Goal: Use online tool/utility: Utilize a website feature to perform a specific function

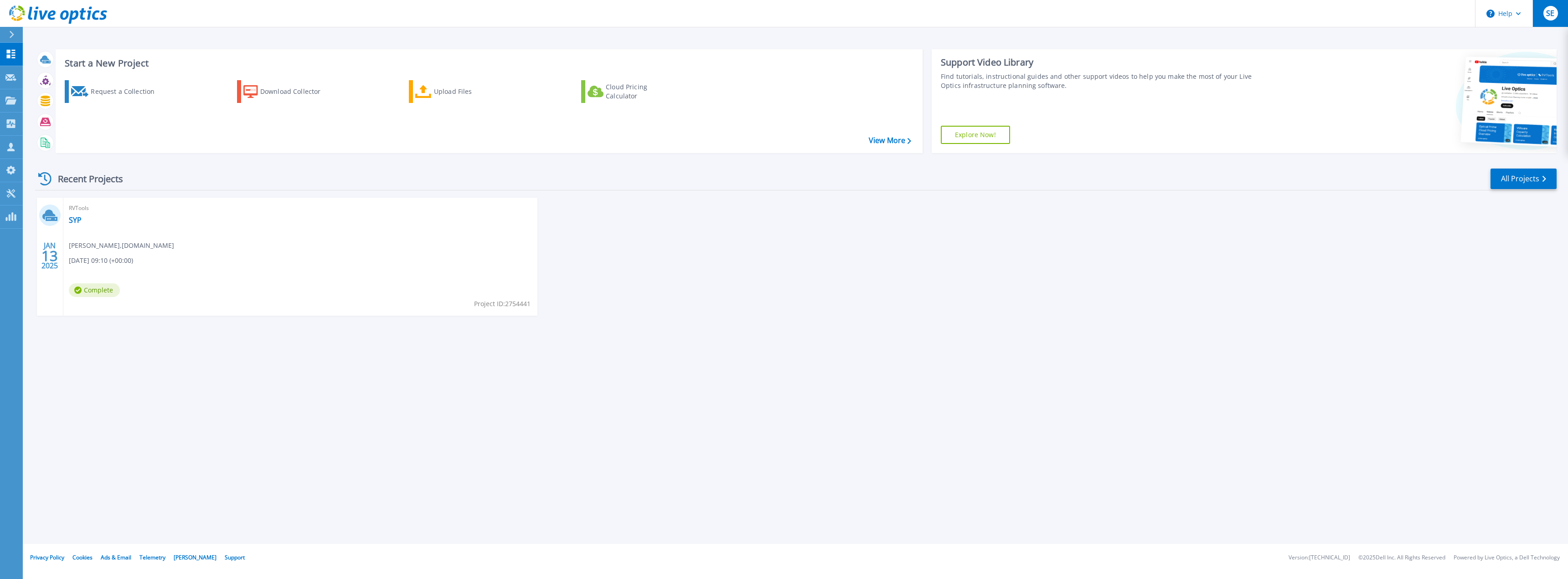
click at [1553, 12] on span "SE" at bounding box center [1550, 13] width 8 height 7
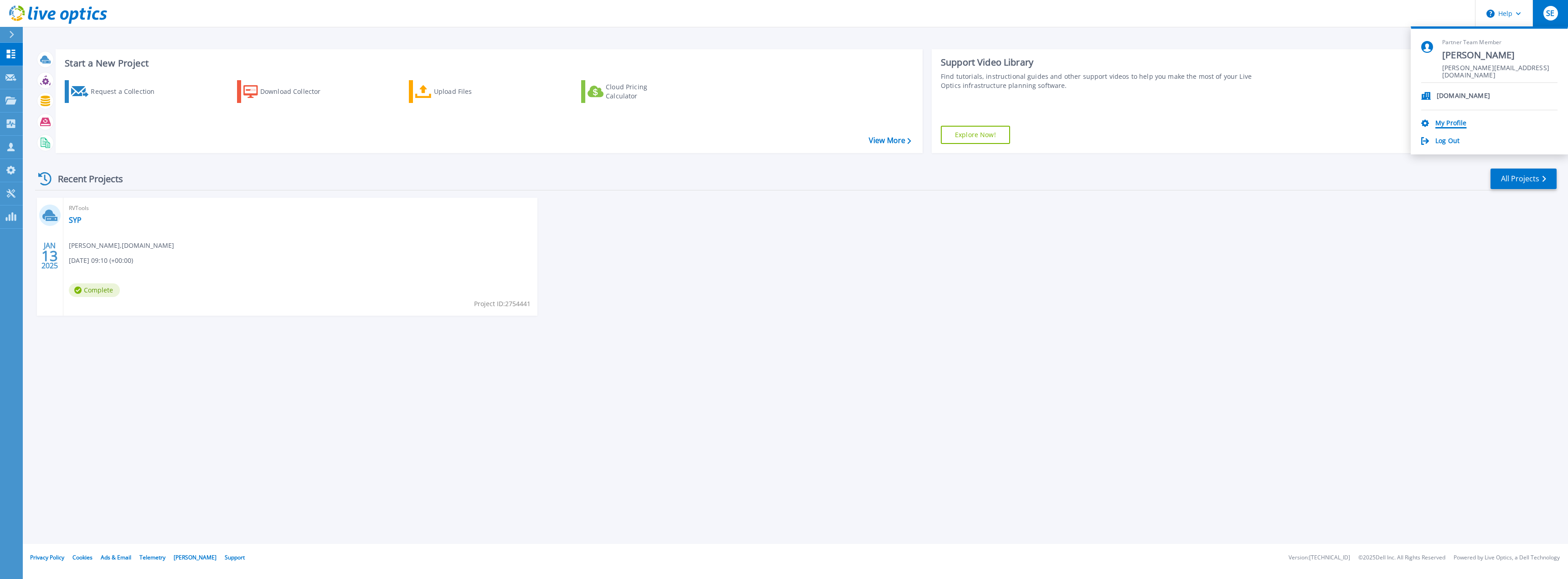
click at [1449, 122] on link "My Profile" at bounding box center [1451, 123] width 31 height 9
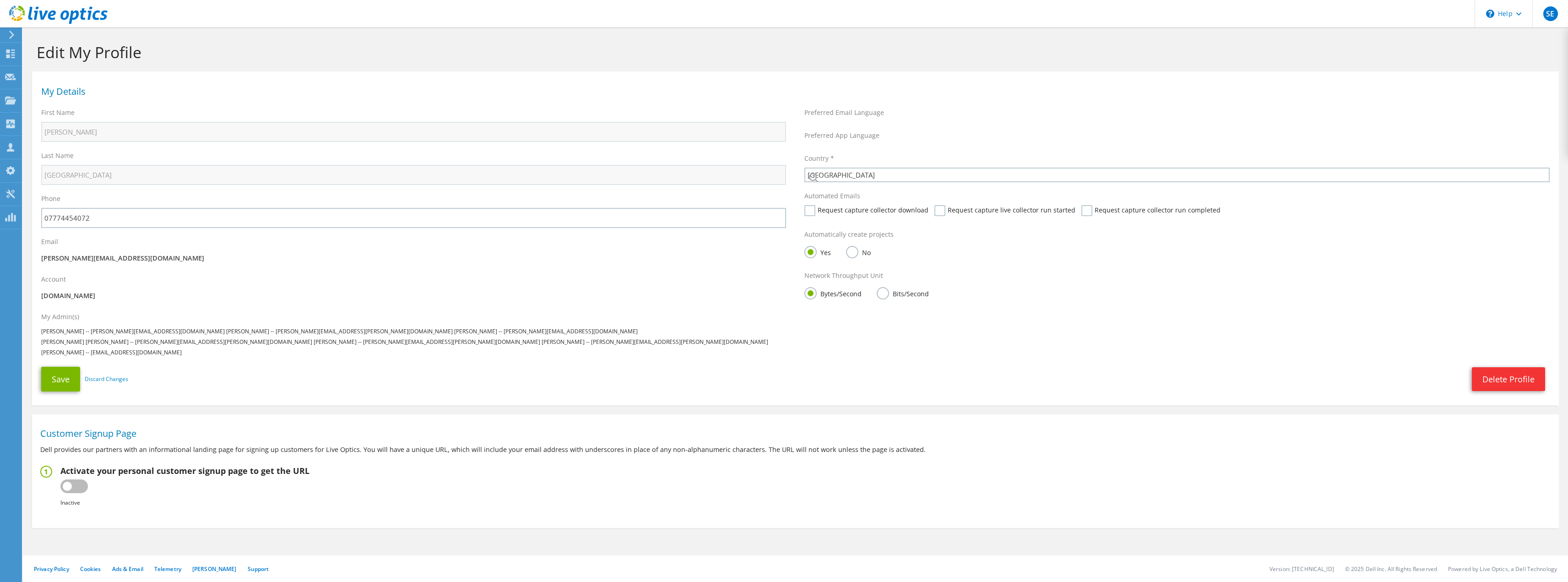
select select "75"
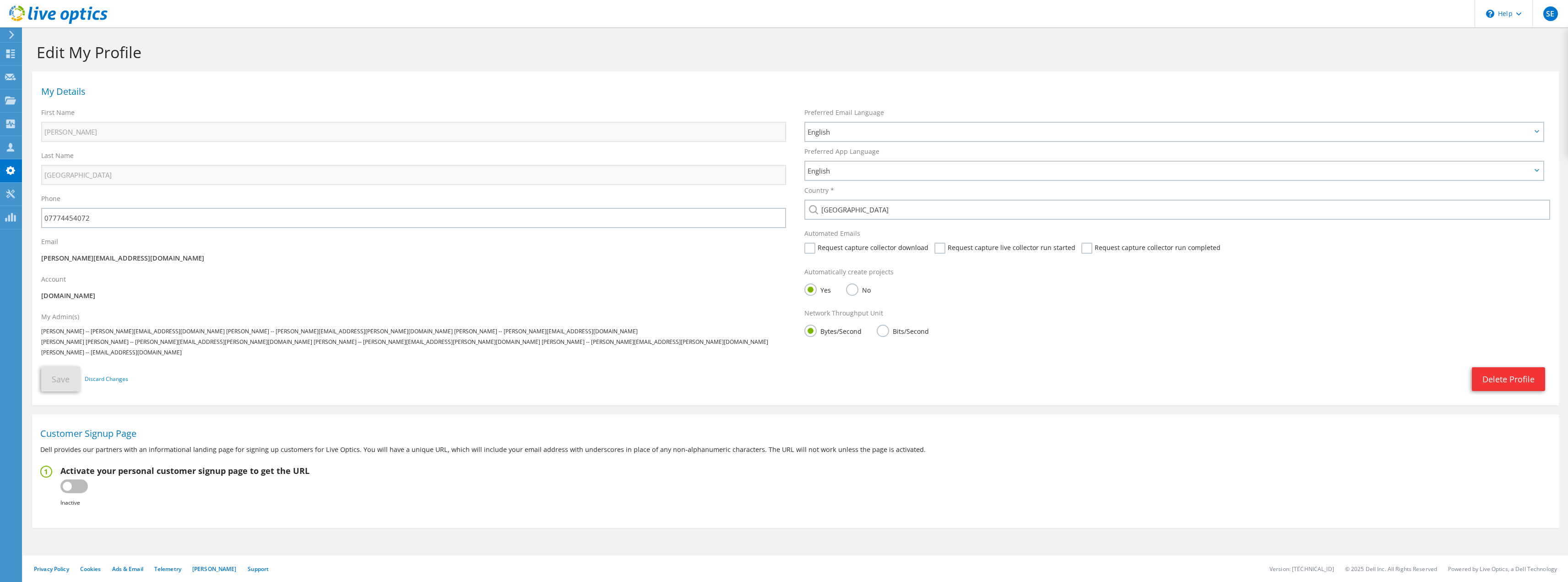
click at [10, 34] on icon at bounding box center [11, 34] width 7 height 8
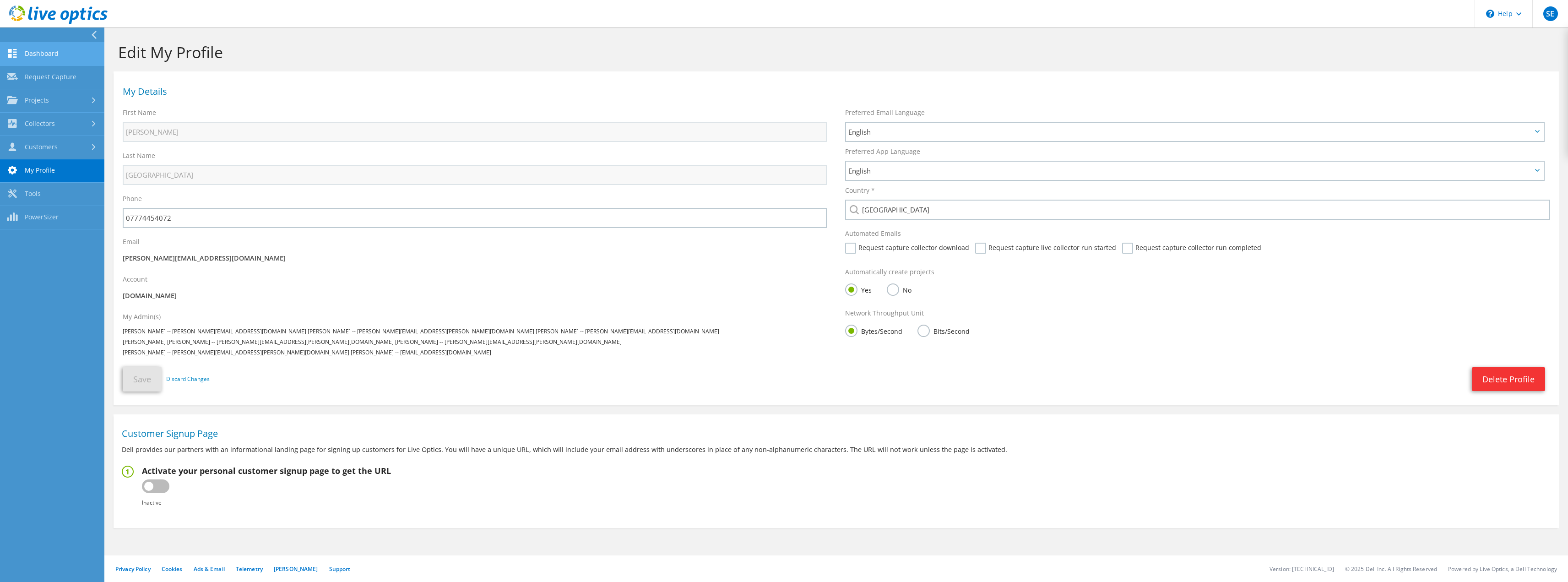
click at [45, 50] on link "Dashboard" at bounding box center [52, 54] width 105 height 23
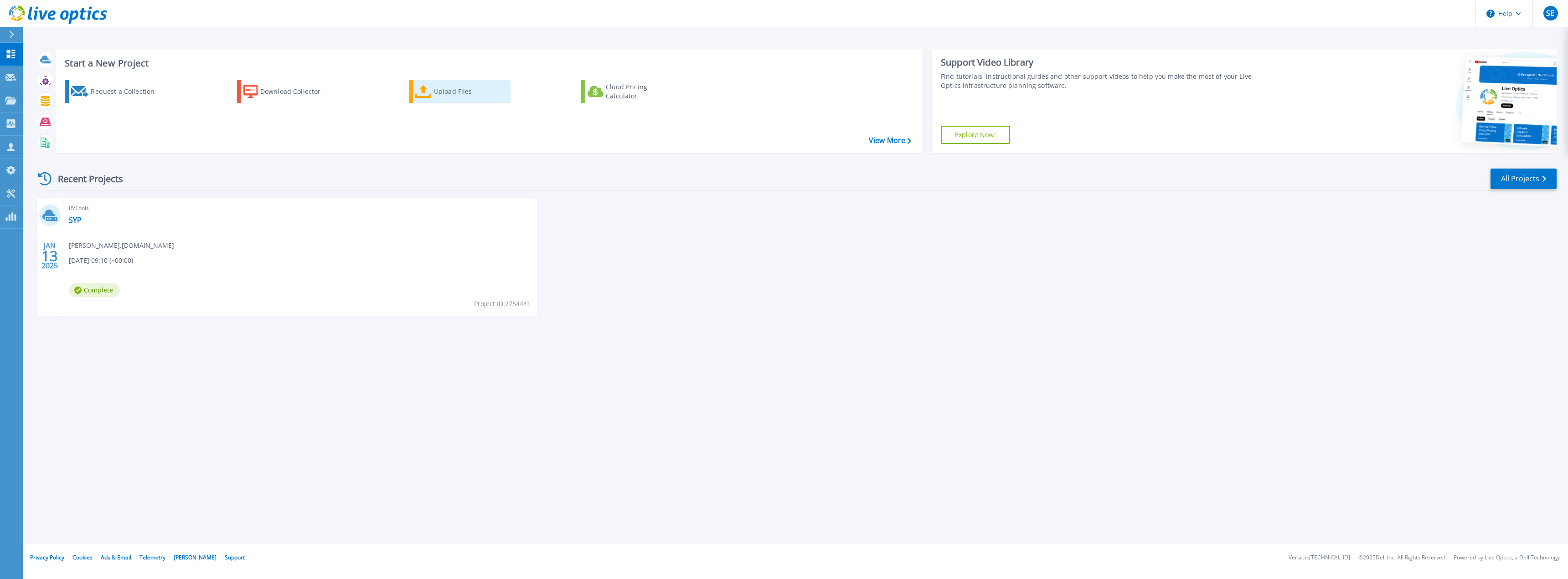
click at [428, 93] on icon at bounding box center [423, 92] width 16 height 13
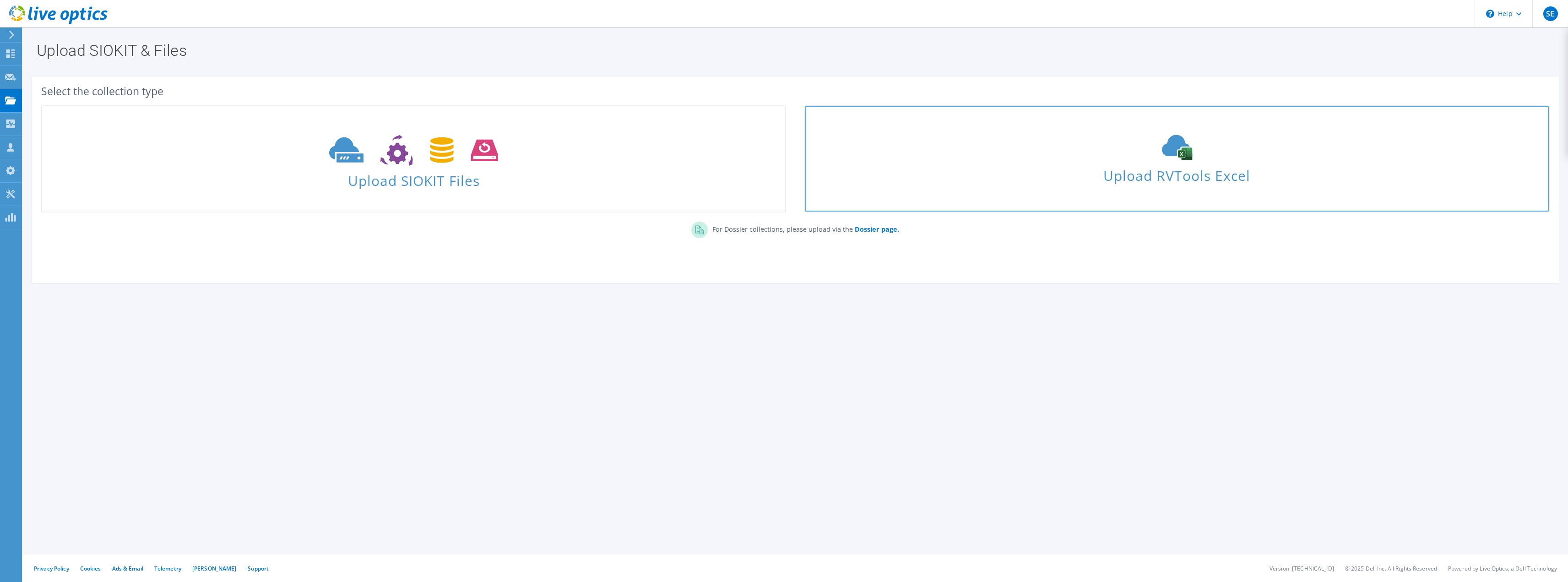
click at [1173, 150] on use at bounding box center [1177, 148] width 30 height 26
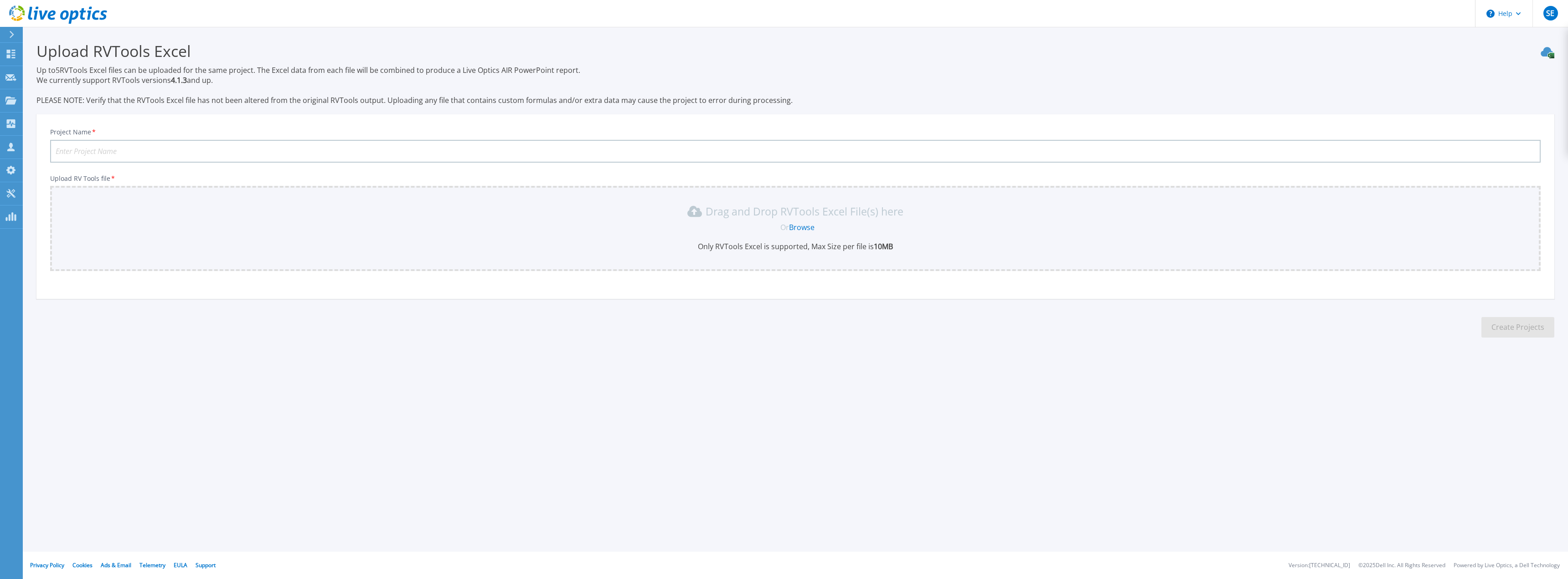
click at [163, 147] on input "Project Name *" at bounding box center [795, 151] width 1491 height 23
type input "TEST"
click at [803, 226] on link "Browse" at bounding box center [802, 227] width 26 height 10
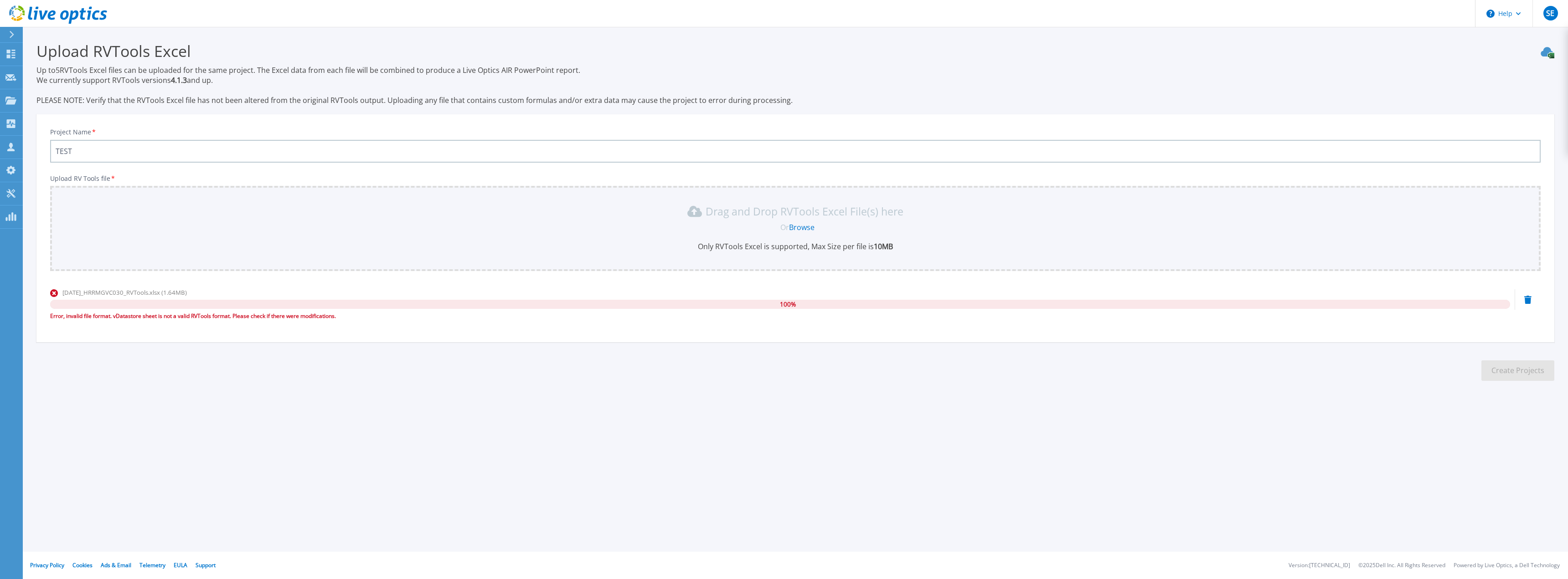
click at [382, 230] on div "Or Browse" at bounding box center [797, 227] width 1476 height 10
click at [793, 226] on link "Browse" at bounding box center [802, 227] width 26 height 10
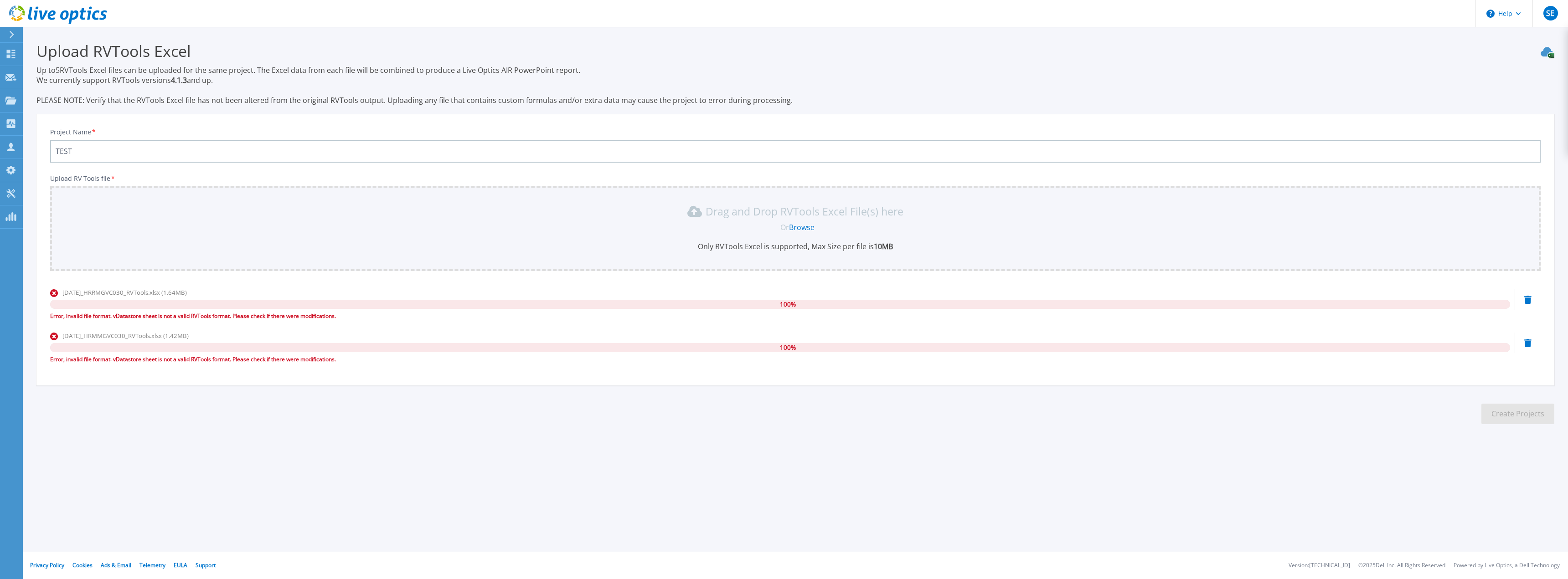
click at [426, 208] on div "Drag and Drop RVTools Excel File(s) here" at bounding box center [795, 211] width 1480 height 15
click at [801, 227] on link "Browse" at bounding box center [802, 227] width 26 height 10
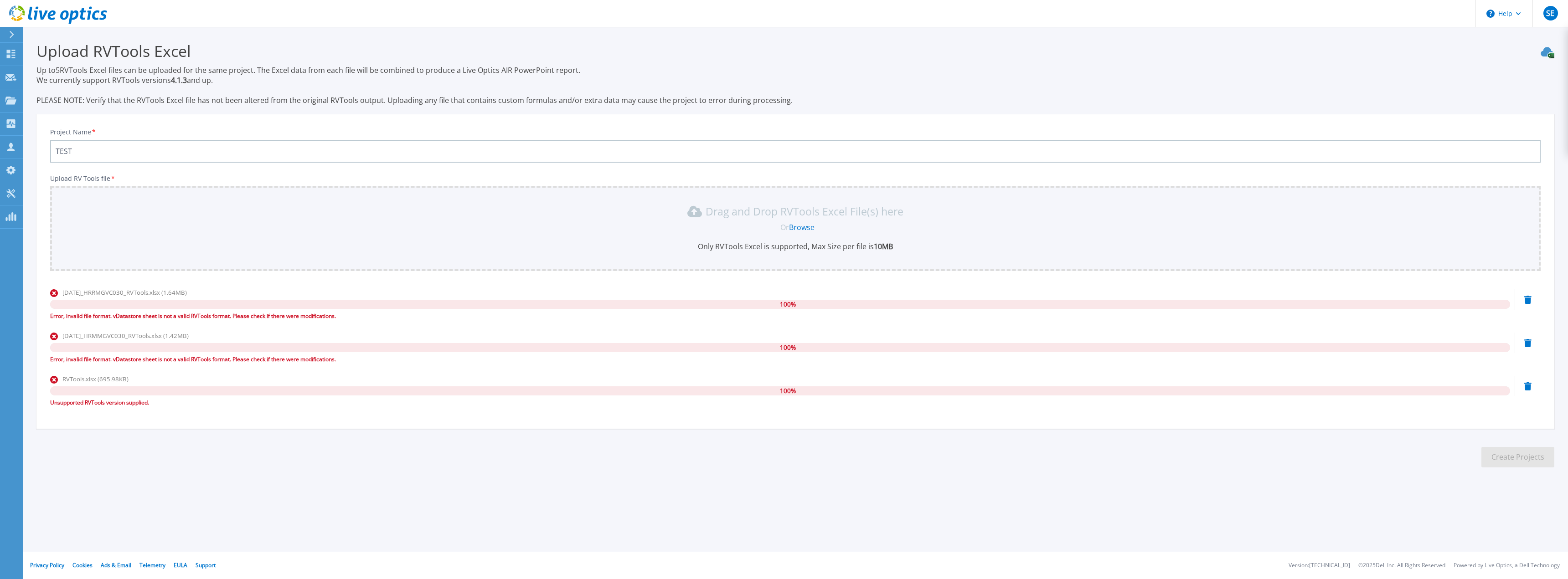
click at [267, 228] on div "Or Browse" at bounding box center [797, 227] width 1476 height 10
click at [802, 226] on link "Browse" at bounding box center [802, 227] width 26 height 10
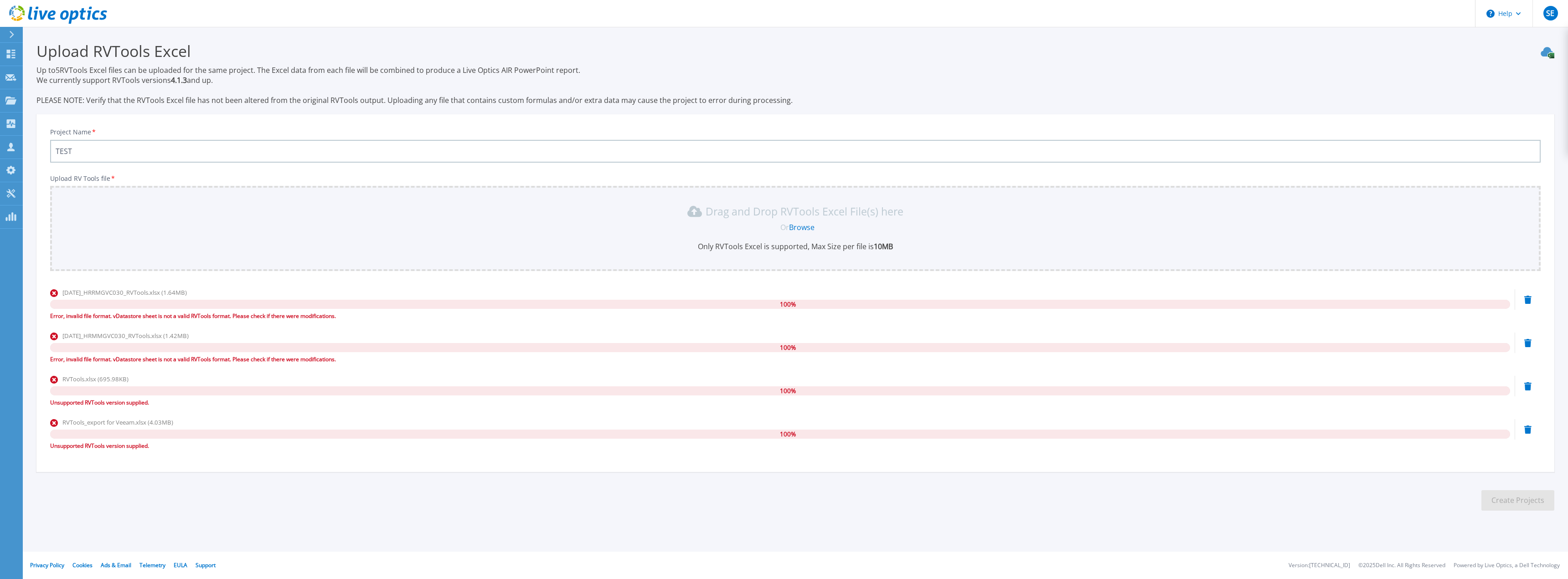
click at [803, 223] on link "Browse" at bounding box center [802, 227] width 26 height 10
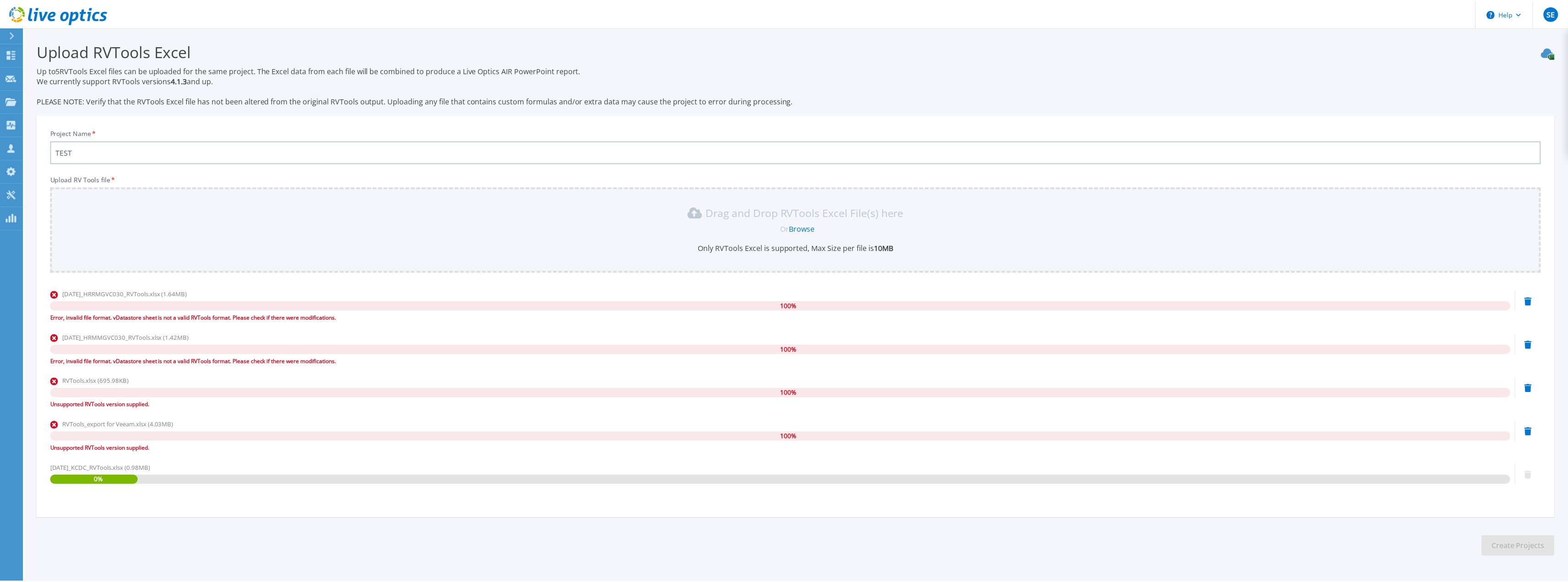
scroll to position [31, 0]
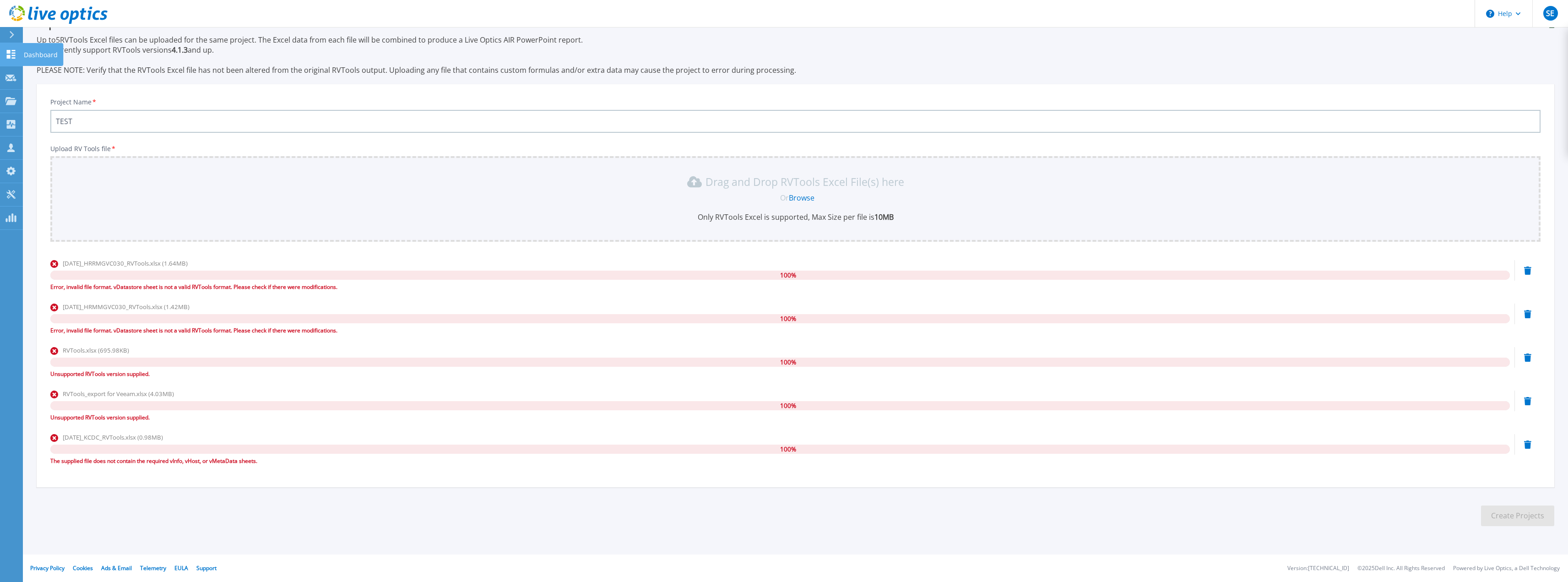
click at [6, 52] on icon at bounding box center [11, 54] width 11 height 9
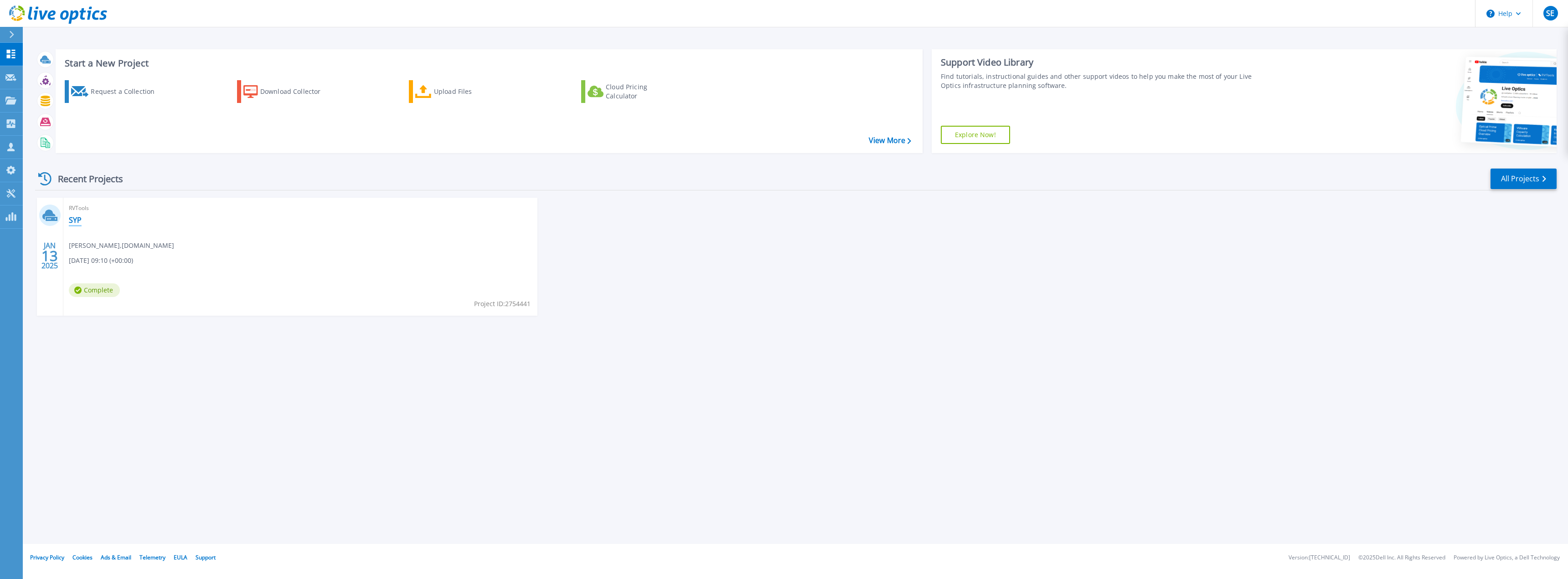
click at [74, 220] on link "SYP" at bounding box center [75, 220] width 13 height 9
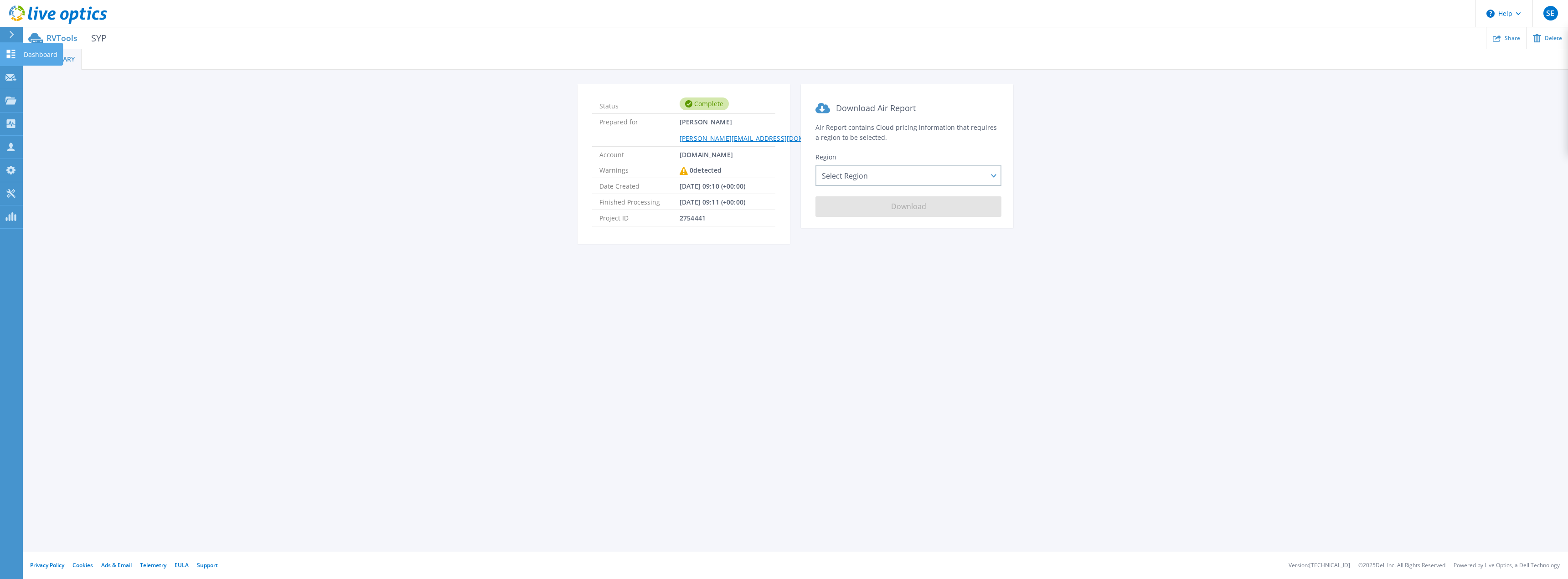
click at [12, 54] on icon at bounding box center [11, 54] width 11 height 9
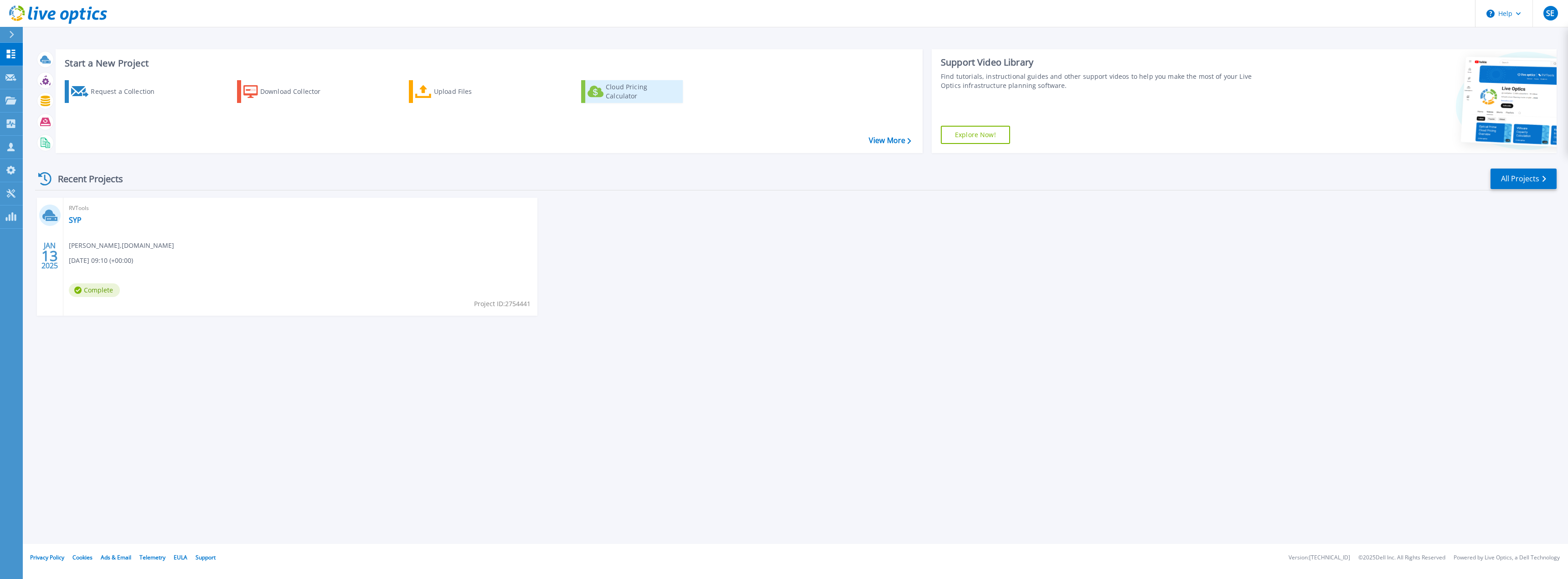
click at [640, 92] on div "Cloud Pricing Calculator" at bounding box center [642, 92] width 73 height 18
